Goal: Navigation & Orientation: Find specific page/section

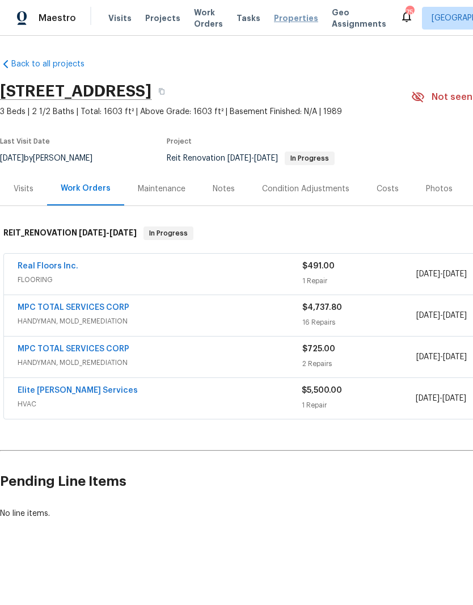
click at [282, 15] on span "Properties" at bounding box center [296, 17] width 44 height 11
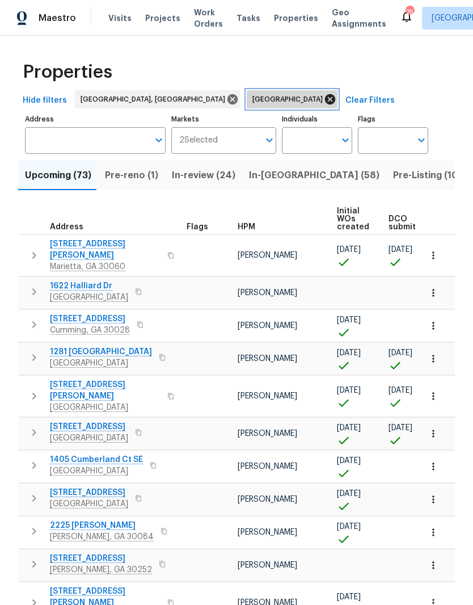
click at [325, 94] on icon at bounding box center [330, 99] width 10 height 10
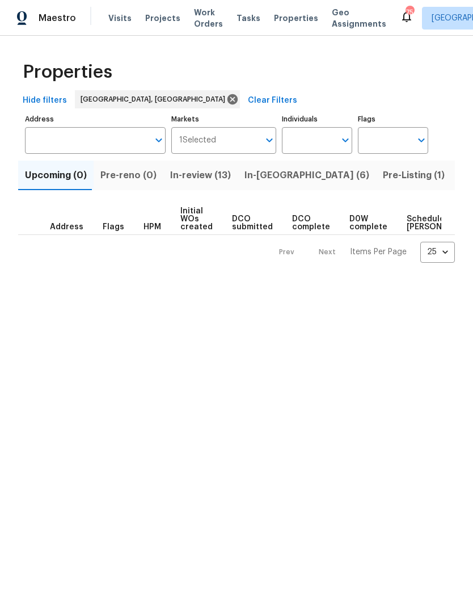
click at [202, 176] on span "In-review (13)" at bounding box center [200, 175] width 61 height 16
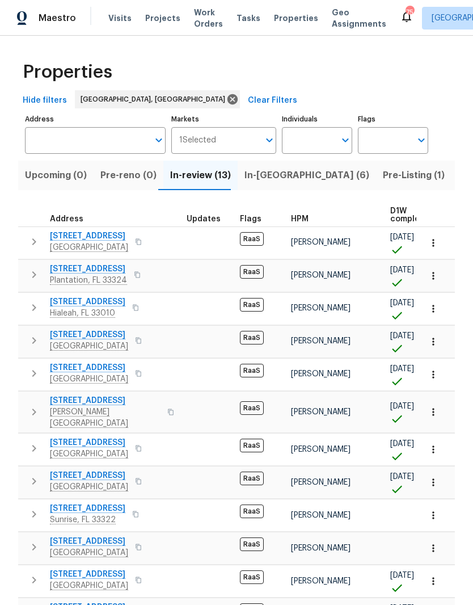
click at [273, 181] on span "In-[GEOGRAPHIC_DATA] (6)" at bounding box center [306, 175] width 125 height 16
